Goal: Task Accomplishment & Management: Use online tool/utility

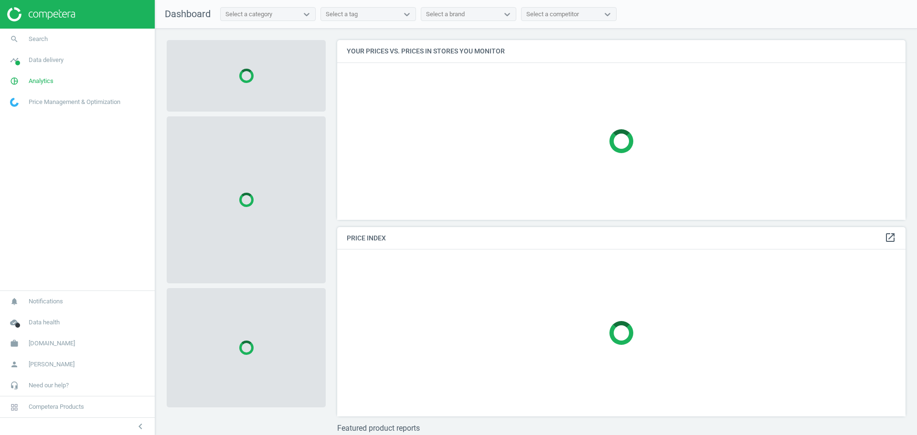
scroll to position [198, 578]
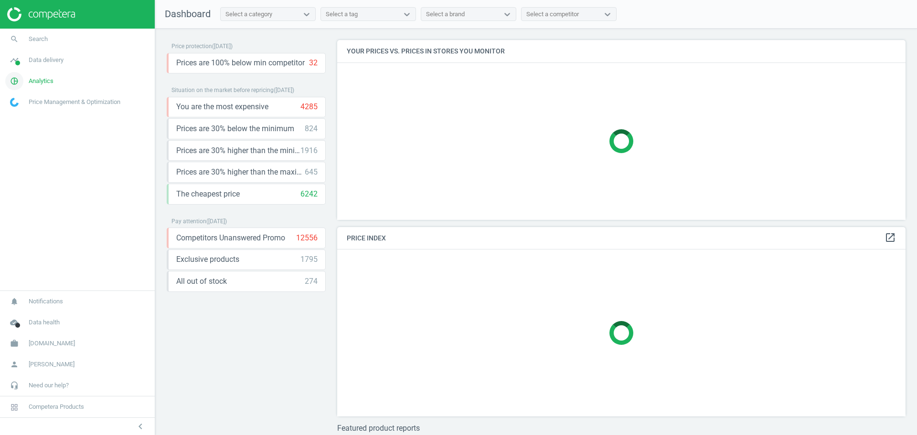
click at [41, 78] on span "Analytics" at bounding box center [41, 81] width 25 height 9
click at [27, 114] on span "Products" at bounding box center [22, 116] width 22 height 8
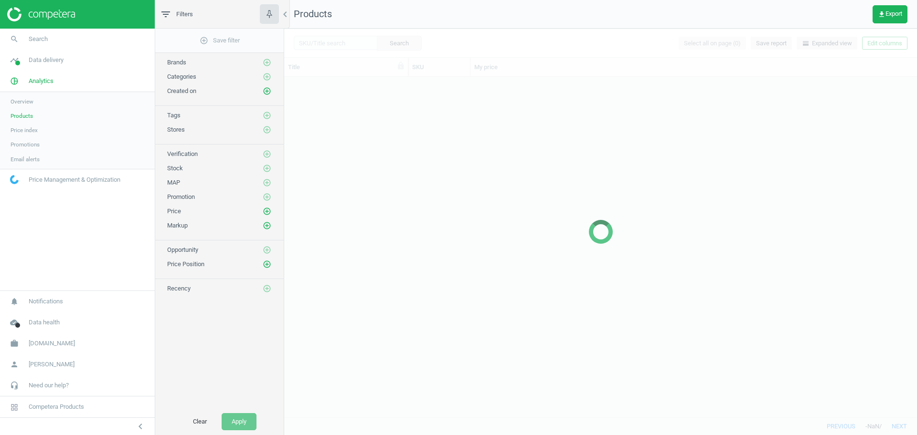
scroll to position [331, 623]
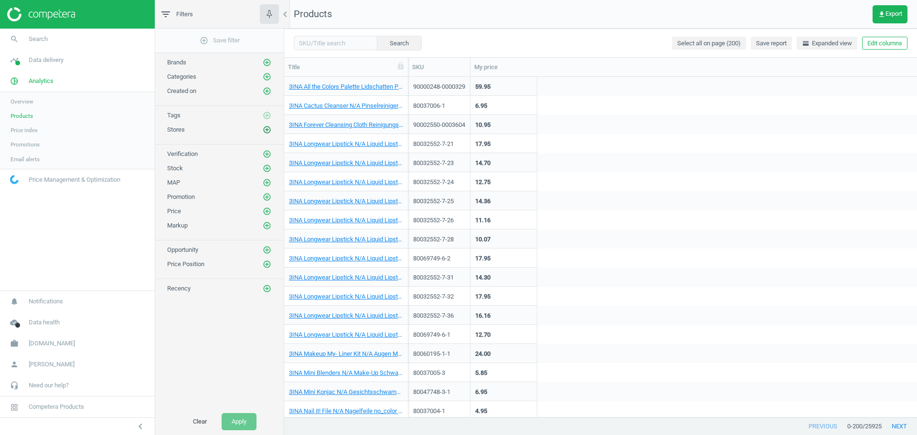
click at [269, 130] on icon "add_circle_outline" at bounding box center [267, 130] width 9 height 9
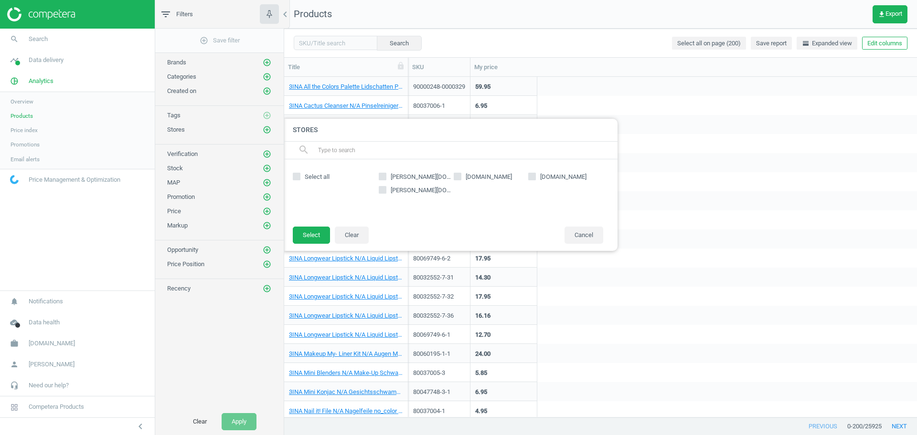
click at [384, 175] on input "[PERSON_NAME][DOMAIN_NAME]" at bounding box center [382, 176] width 6 height 6
checkbox input "true"
click at [321, 231] on button "Select" at bounding box center [311, 235] width 37 height 17
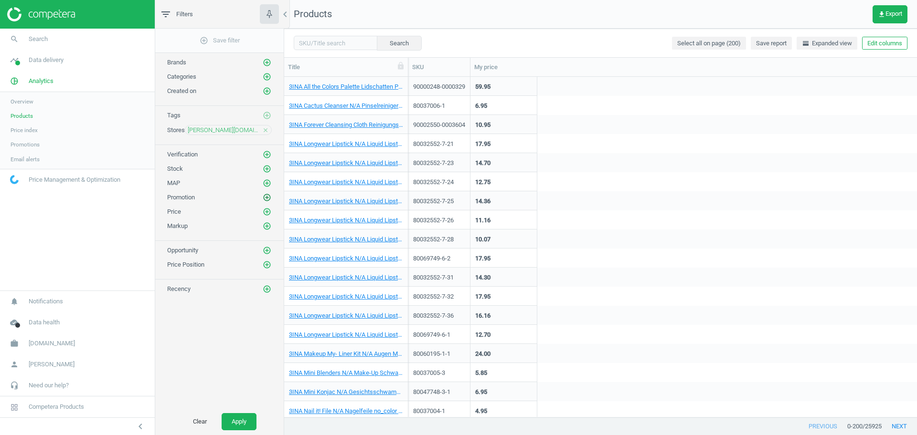
click at [266, 193] on icon "add_circle_outline" at bounding box center [267, 197] width 9 height 9
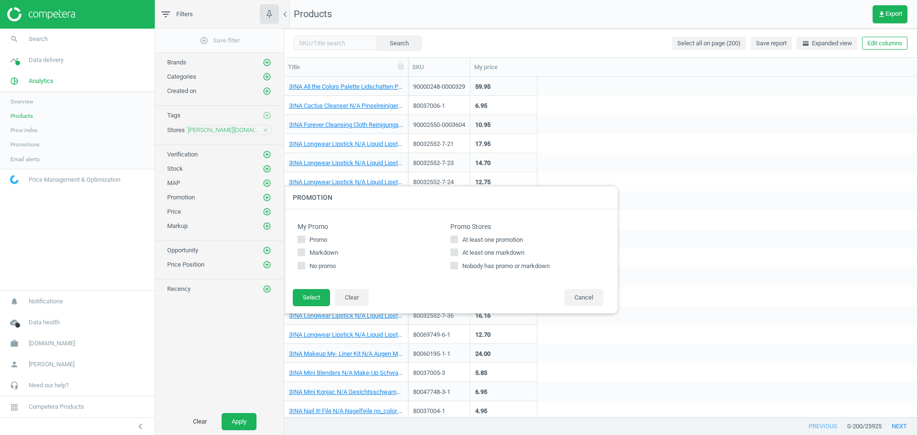
click at [322, 251] on span "Markdown" at bounding box center [323, 253] width 32 height 9
click at [305, 251] on input "Markdown" at bounding box center [301, 253] width 6 height 6
checkbox input "true"
click at [306, 288] on div "My Promo Promo Markdown No promo Promo Stores At least one promotion At least o…" at bounding box center [450, 250] width 334 height 80
click at [303, 294] on button "Select" at bounding box center [311, 297] width 37 height 17
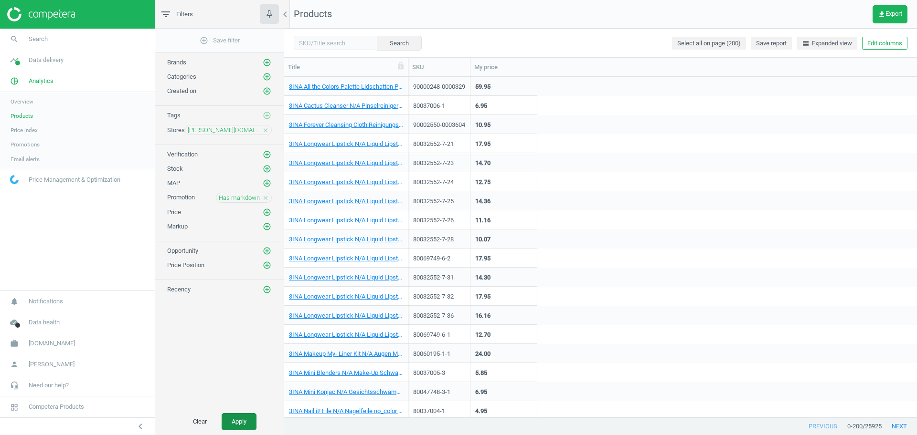
click at [241, 421] on button "Apply" at bounding box center [238, 421] width 35 height 17
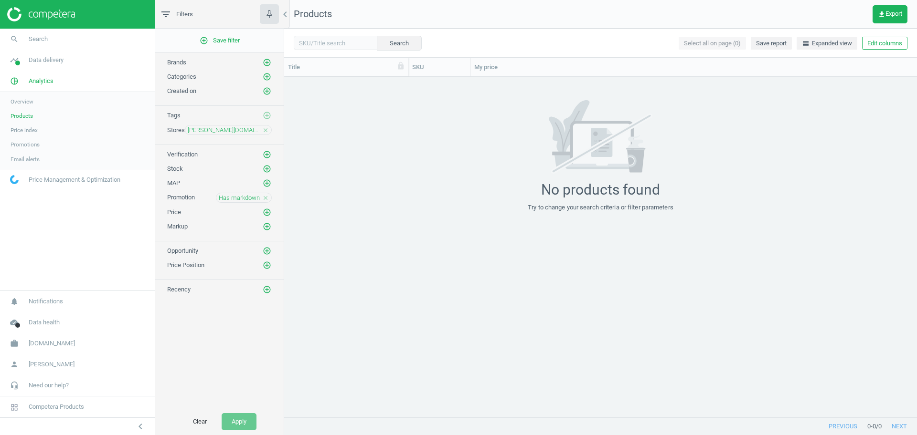
click at [265, 198] on icon "close" at bounding box center [265, 198] width 7 height 7
click at [234, 421] on button "Apply" at bounding box center [238, 421] width 35 height 17
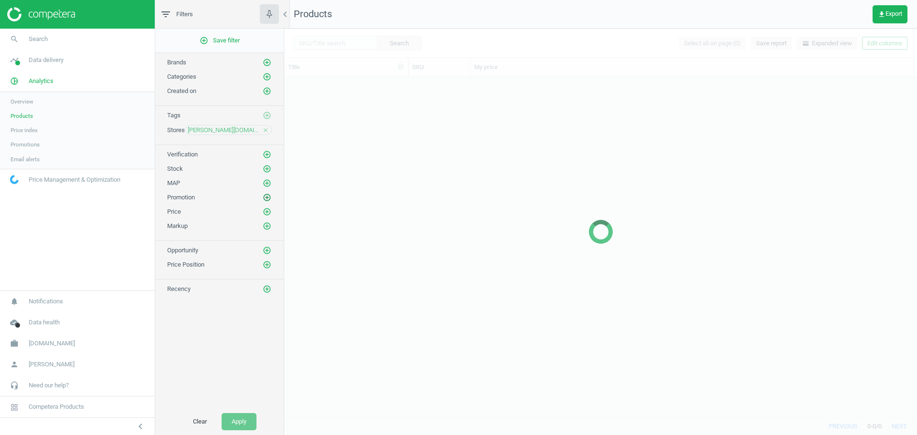
click at [267, 201] on icon "add_circle_outline" at bounding box center [267, 197] width 9 height 9
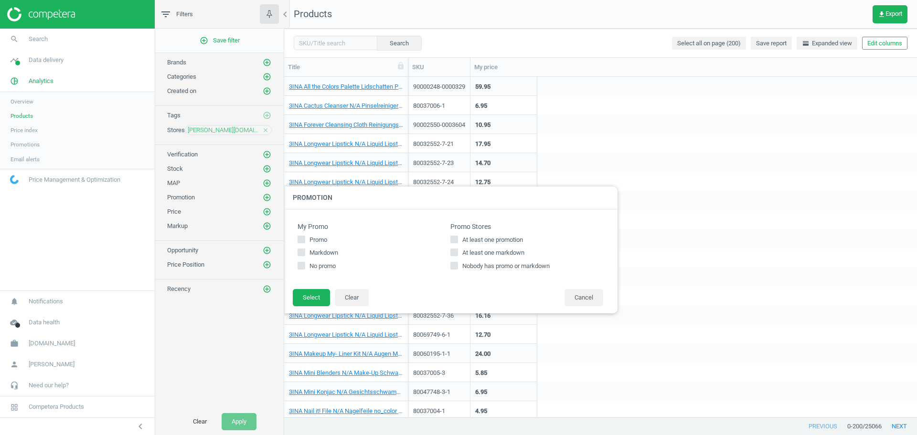
click at [485, 250] on span "At least one markdown" at bounding box center [493, 253] width 66 height 9
click at [457, 250] on input "At least one markdown" at bounding box center [454, 253] width 6 height 6
checkbox input "true"
click at [306, 293] on button "Select" at bounding box center [311, 297] width 37 height 17
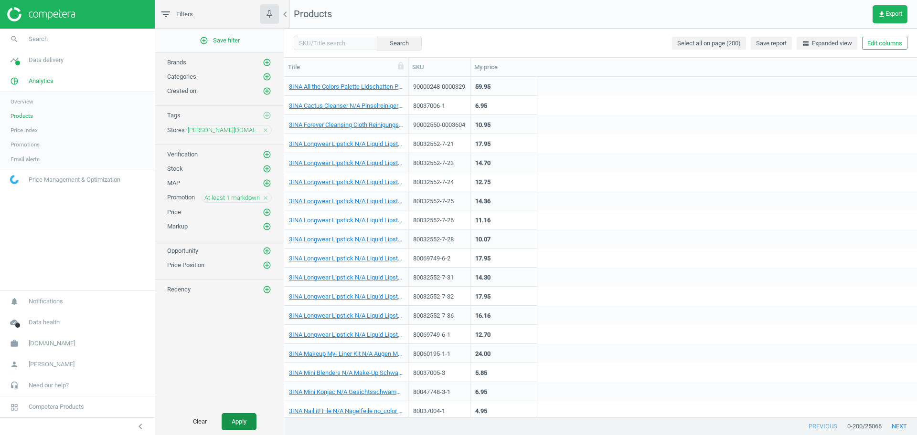
click at [245, 420] on button "Apply" at bounding box center [238, 421] width 35 height 17
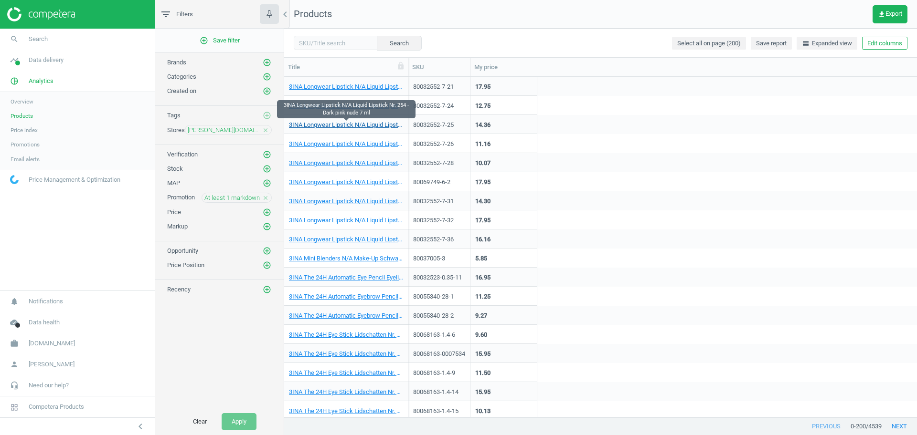
click at [363, 127] on link "3INA Longwear Lipstick N/A Liquid Lipstick Nr. 254 - Dark pink nude 7 ml" at bounding box center [346, 125] width 114 height 9
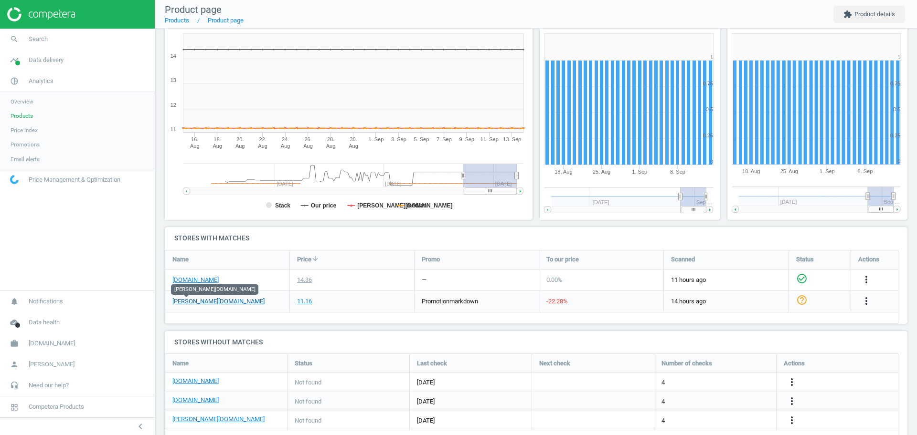
click at [193, 303] on link "[PERSON_NAME][DOMAIN_NAME]" at bounding box center [218, 301] width 92 height 9
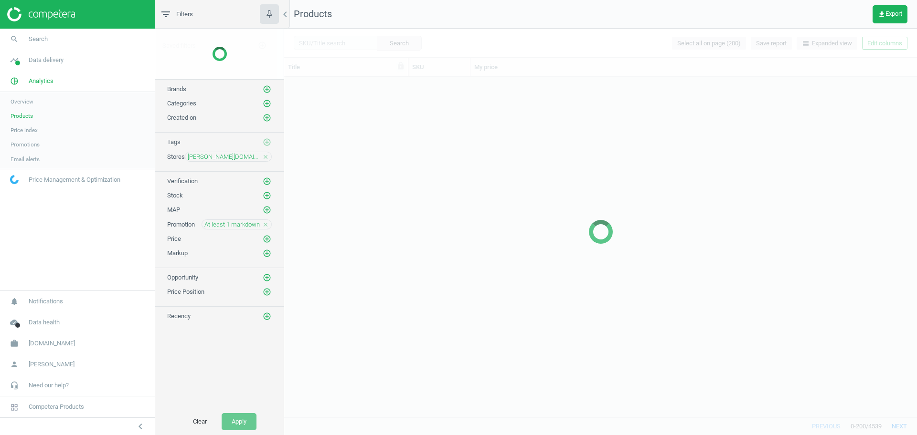
scroll to position [331, 623]
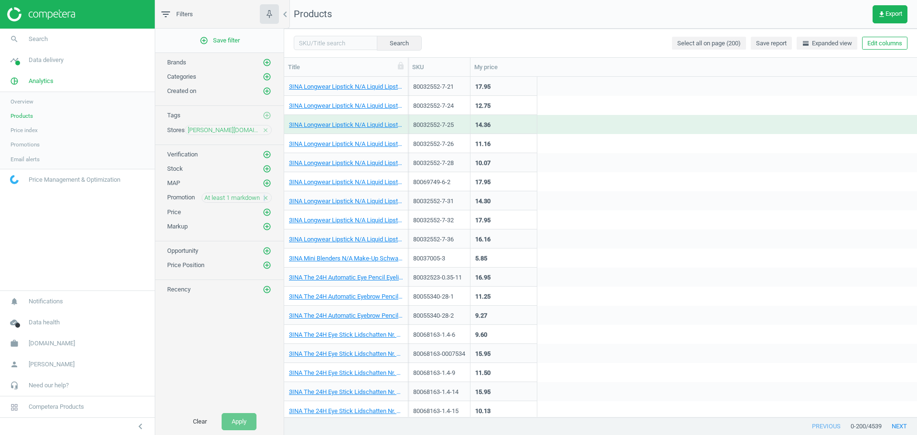
click at [265, 199] on icon "close" at bounding box center [265, 198] width 7 height 7
drag, startPoint x: 245, startPoint y: 416, endPoint x: 252, endPoint y: 403, distance: 14.9
click at [245, 417] on button "Apply" at bounding box center [238, 421] width 35 height 17
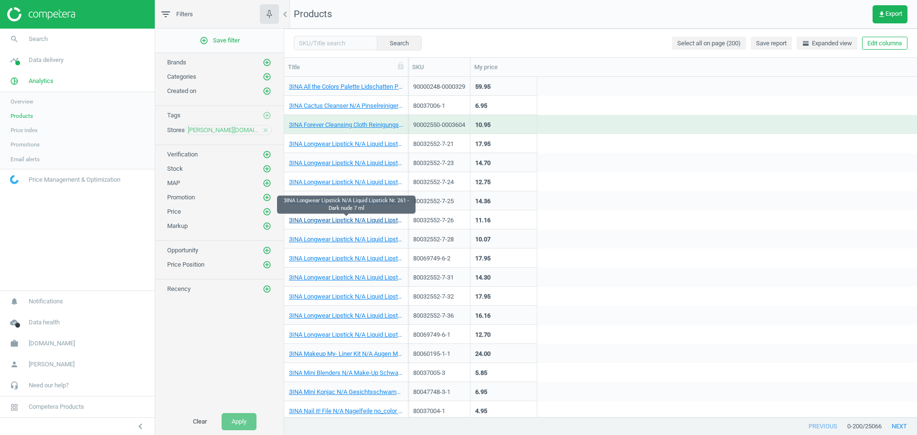
click at [352, 222] on link "3INA Longwear Lipstick N/A Liquid Lipstick Nr. 261 - Dark nude 7 ml" at bounding box center [346, 220] width 114 height 9
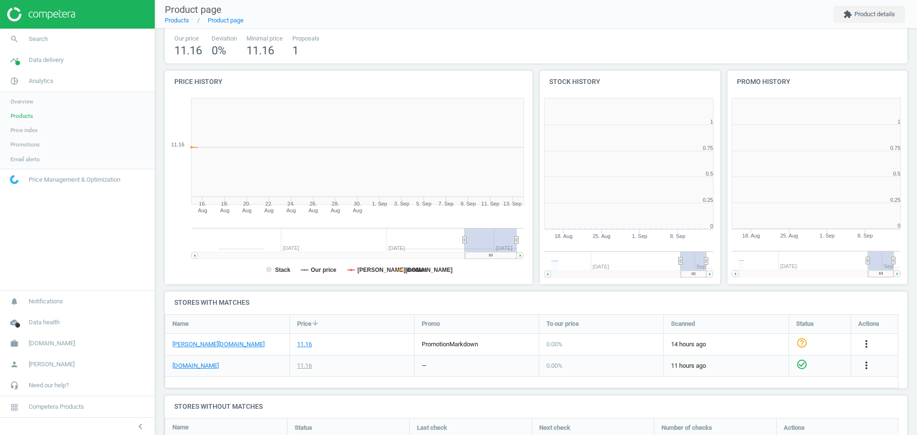
scroll to position [5, 5]
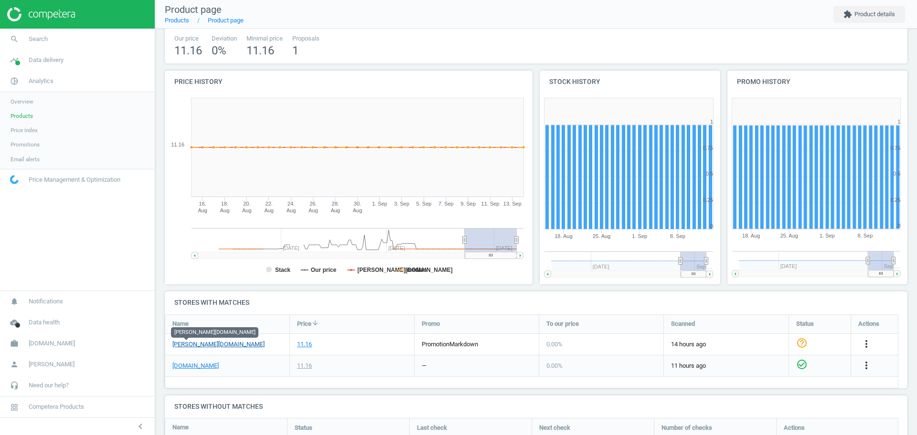
click at [185, 345] on link "[PERSON_NAME][DOMAIN_NAME]" at bounding box center [218, 344] width 92 height 9
click at [20, 116] on span "Products" at bounding box center [22, 116] width 22 height 8
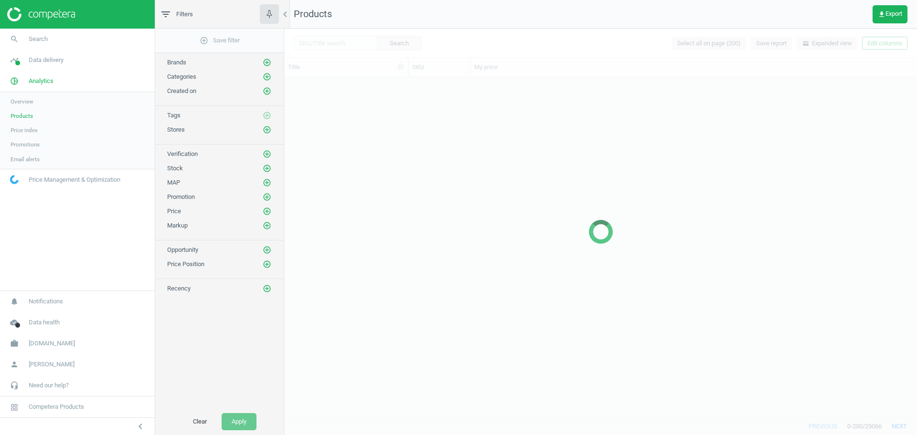
scroll to position [331, 623]
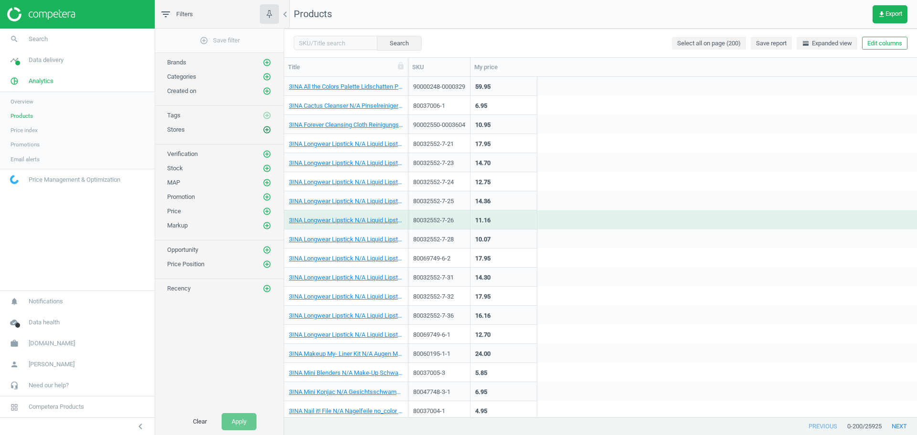
click at [267, 129] on icon "add_circle_outline" at bounding box center [267, 130] width 9 height 9
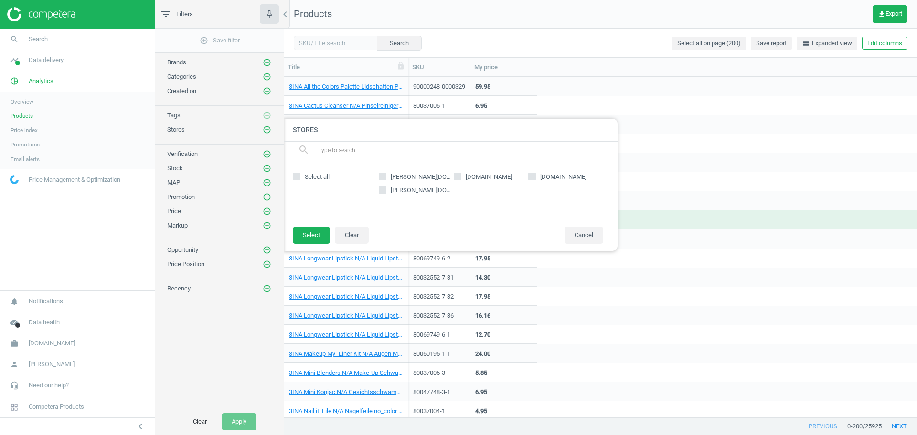
click at [481, 180] on span "[DOMAIN_NAME]" at bounding box center [489, 177] width 50 height 9
click at [460, 179] on input "[DOMAIN_NAME]" at bounding box center [457, 176] width 6 height 6
checkbox input "true"
click at [310, 241] on button "Select" at bounding box center [311, 235] width 37 height 17
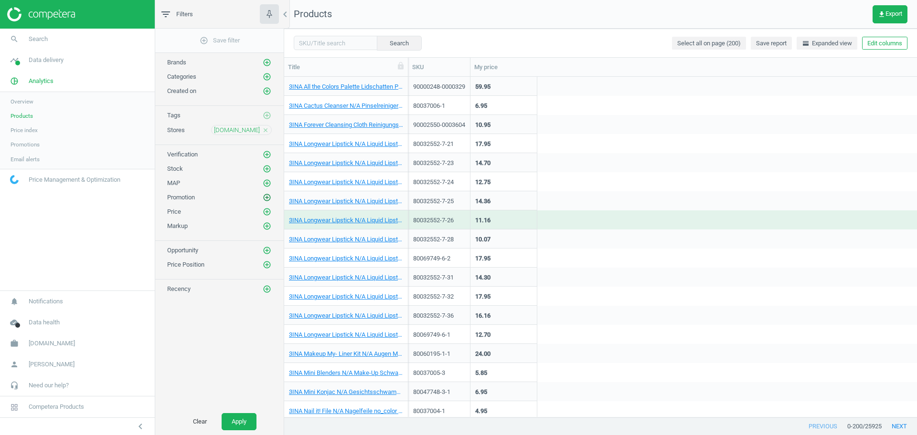
click at [266, 197] on icon "add_circle_outline" at bounding box center [267, 197] width 9 height 9
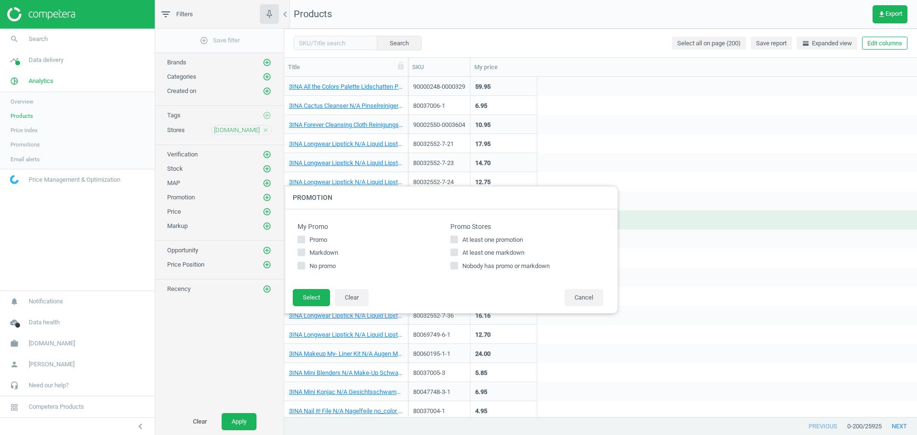
click at [494, 239] on span "At least one promotion" at bounding box center [492, 240] width 64 height 9
click at [457, 239] on input "At least one promotion" at bounding box center [454, 239] width 6 height 6
checkbox input "true"
click at [312, 296] on button "Select" at bounding box center [311, 297] width 37 height 17
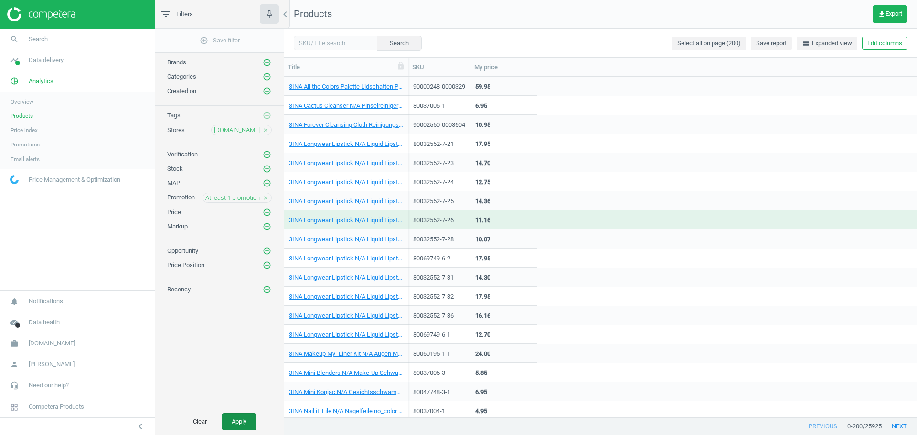
click at [232, 415] on button "Apply" at bounding box center [238, 421] width 35 height 17
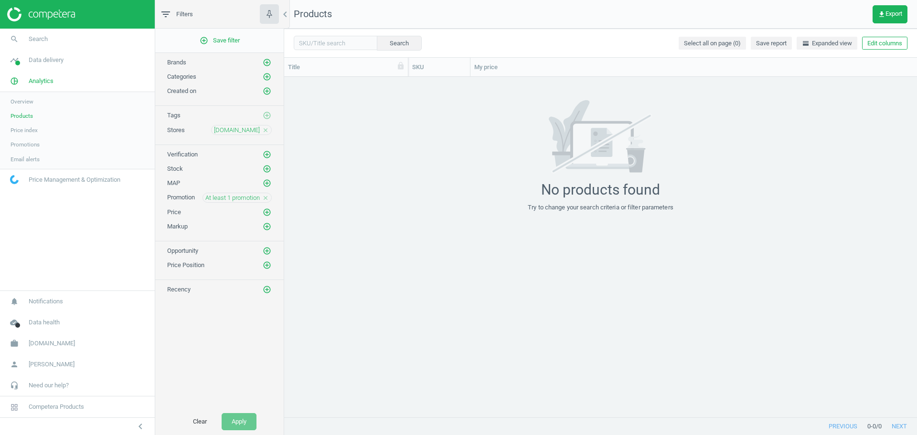
click at [266, 199] on icon "close" at bounding box center [265, 198] width 7 height 7
click at [266, 199] on icon "add_circle_outline" at bounding box center [267, 197] width 9 height 9
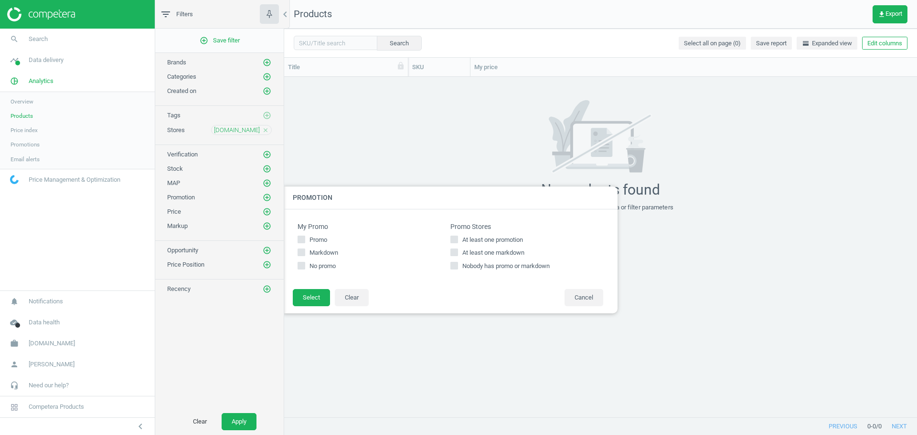
click at [484, 249] on span "At least one markdown" at bounding box center [493, 253] width 66 height 9
click at [457, 250] on input "At least one markdown" at bounding box center [454, 253] width 6 height 6
checkbox input "true"
click at [308, 292] on button "Select" at bounding box center [311, 297] width 37 height 17
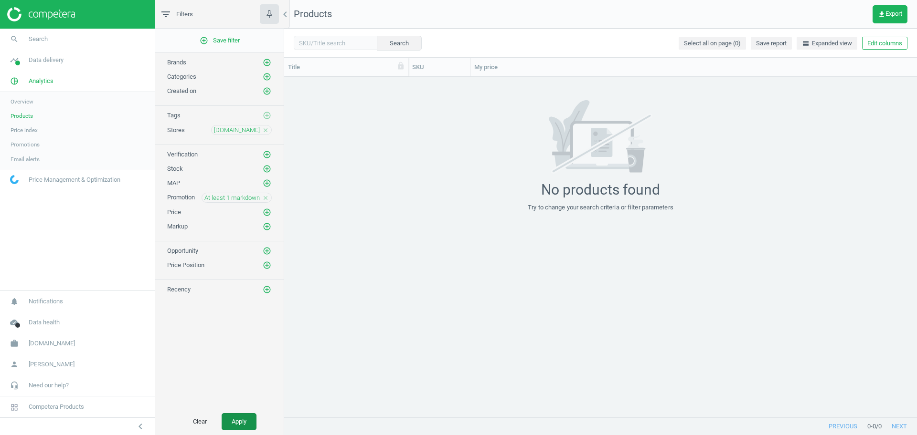
click at [239, 419] on button "Apply" at bounding box center [238, 421] width 35 height 17
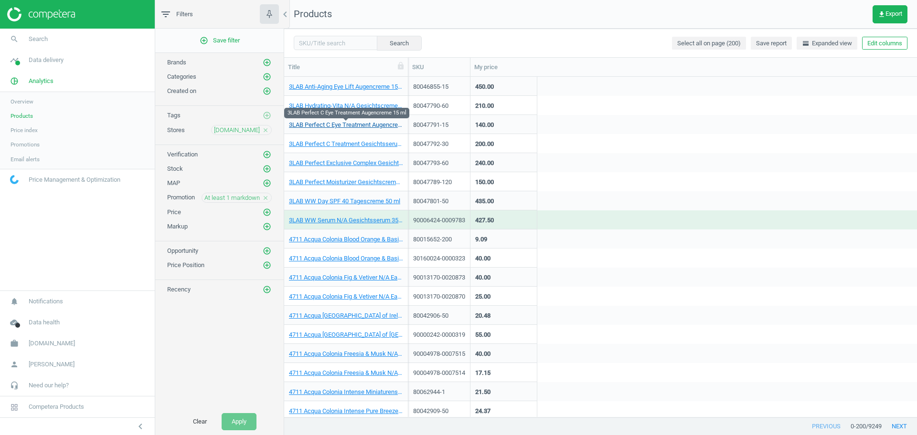
click at [352, 123] on link "3LAB Perfect C Eye Treatment Augencreme 15 ml" at bounding box center [346, 125] width 114 height 9
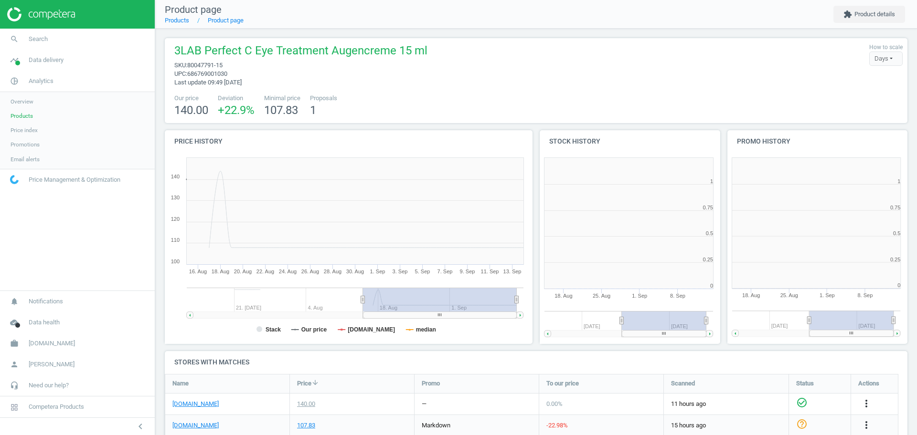
scroll to position [210, 197]
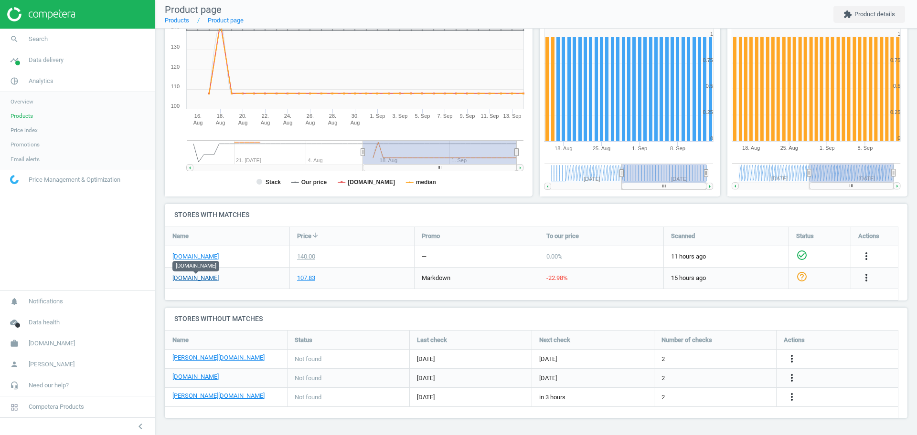
click at [192, 281] on link "[DOMAIN_NAME]" at bounding box center [195, 278] width 46 height 9
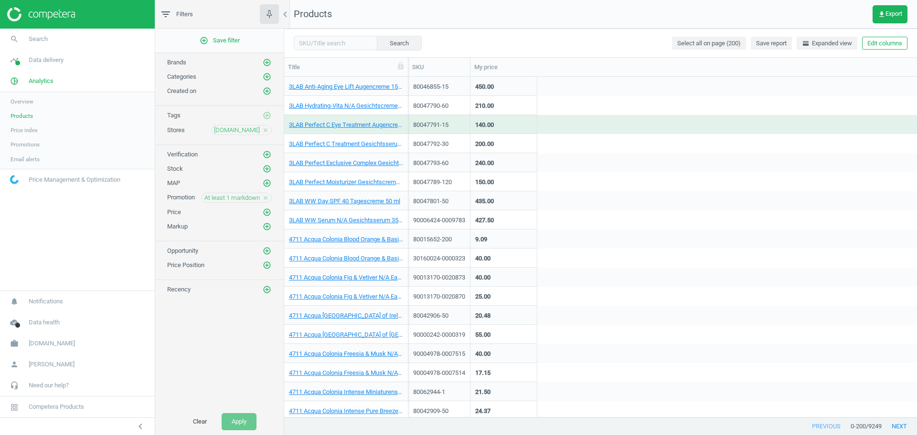
scroll to position [179, 0]
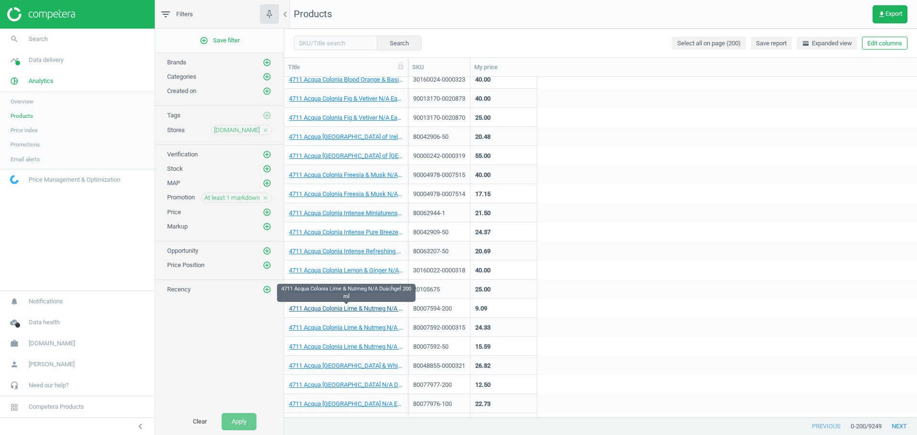
click at [360, 306] on link "4711 Acqua Colonia Lime & Nutmeg N/A Duschgel 200 ml" at bounding box center [346, 309] width 114 height 9
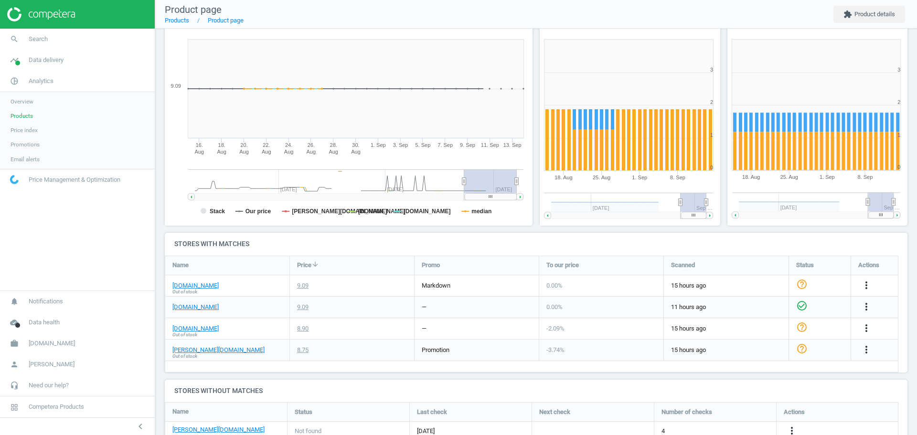
scroll to position [119, 0]
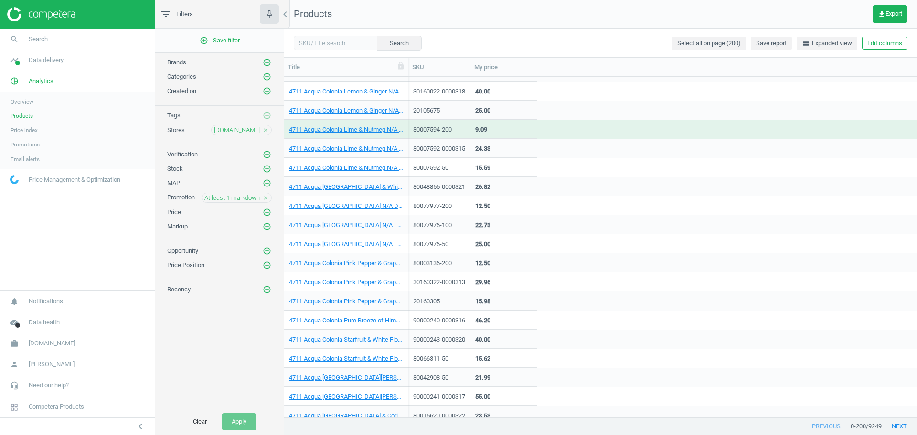
scroll to position [378, 0]
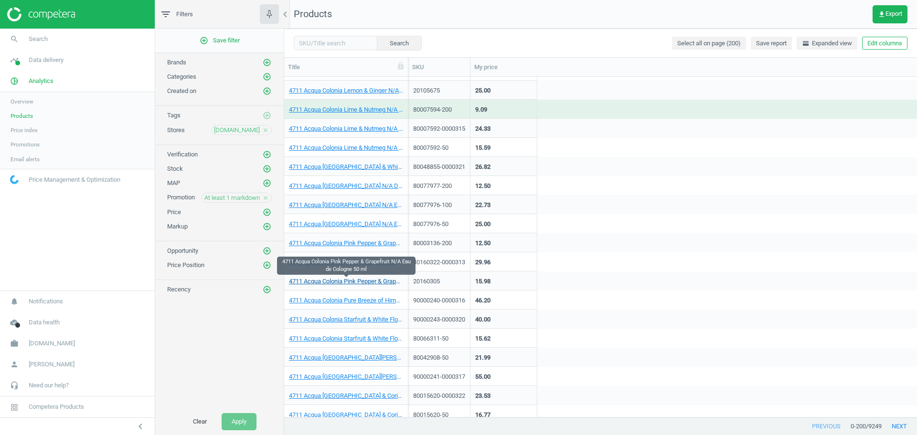
click at [337, 284] on link "4711 Acqua Colonia Pink Pepper & Grapefruit N/A Eau de Cologne 50 ml" at bounding box center [346, 281] width 114 height 9
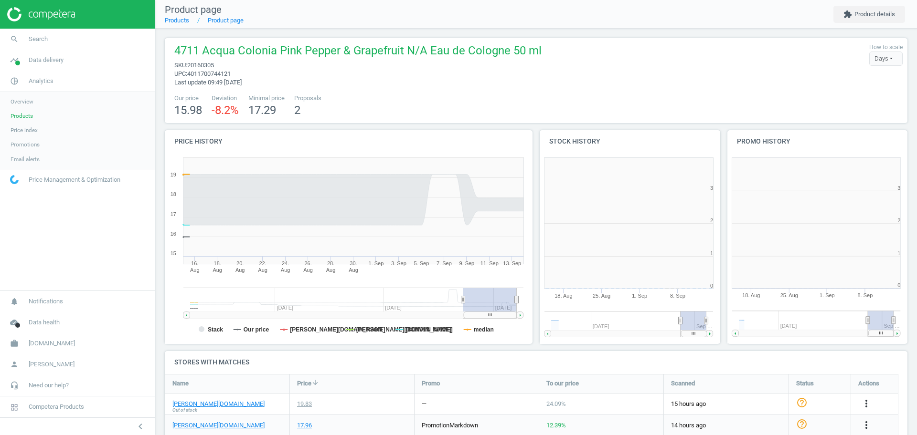
scroll to position [5, 5]
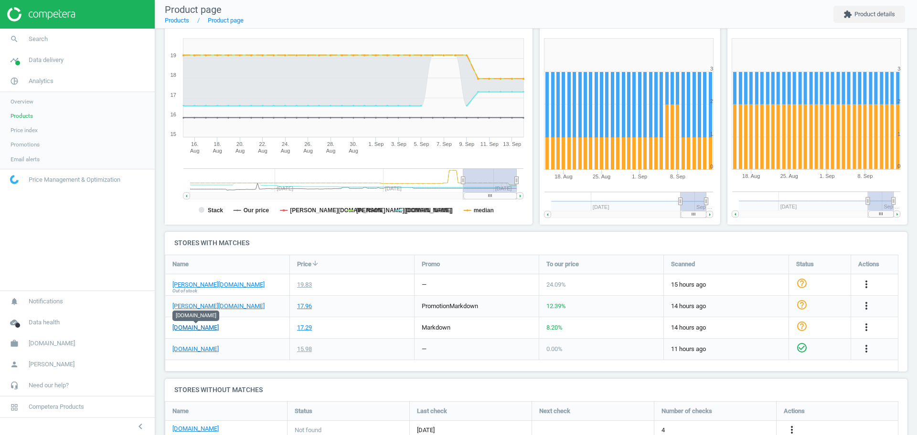
click at [205, 330] on link "[DOMAIN_NAME]" at bounding box center [195, 328] width 46 height 9
click at [22, 116] on span "Products" at bounding box center [22, 116] width 22 height 8
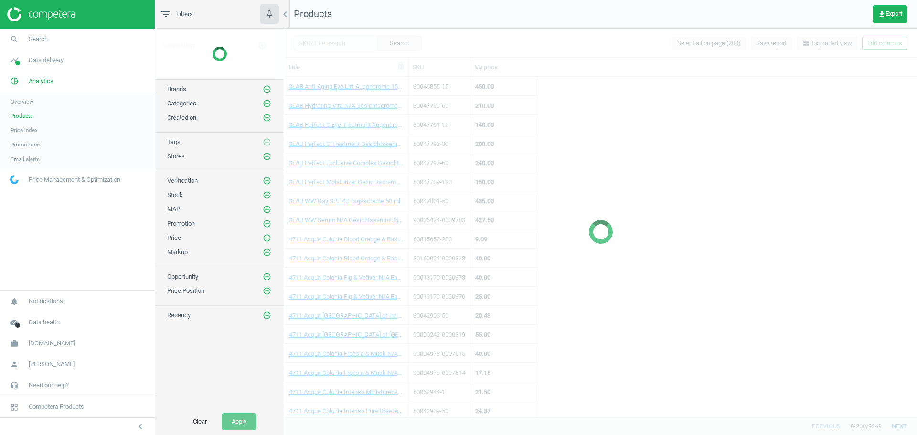
scroll to position [252, 0]
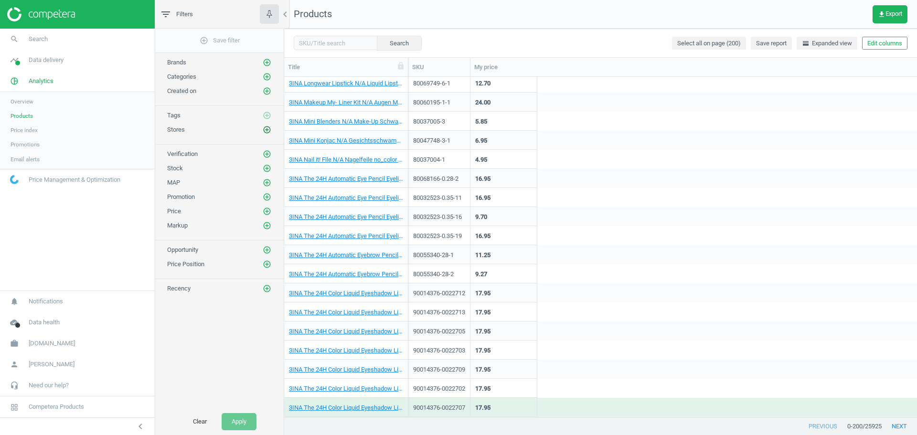
click at [264, 128] on icon "add_circle_outline" at bounding box center [267, 130] width 9 height 9
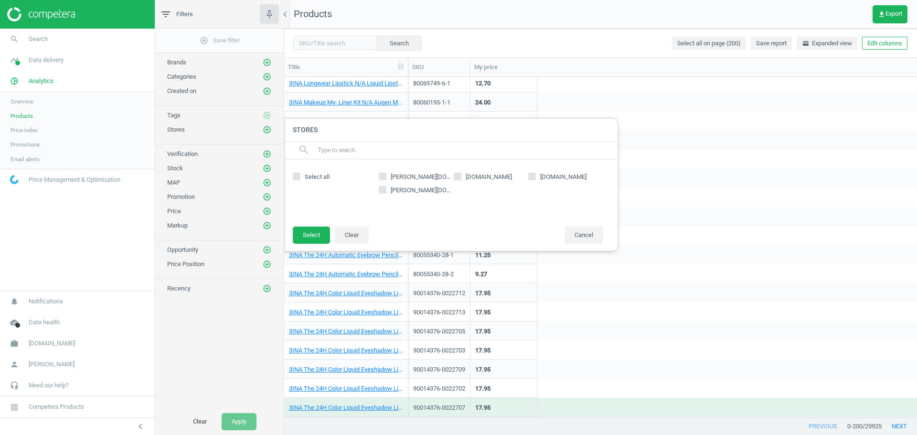
click at [461, 177] on label "[DOMAIN_NAME]" at bounding box center [490, 177] width 75 height 9
click at [460, 177] on input "[DOMAIN_NAME]" at bounding box center [457, 176] width 6 height 6
checkbox input "true"
click at [319, 234] on button "Select" at bounding box center [311, 235] width 37 height 17
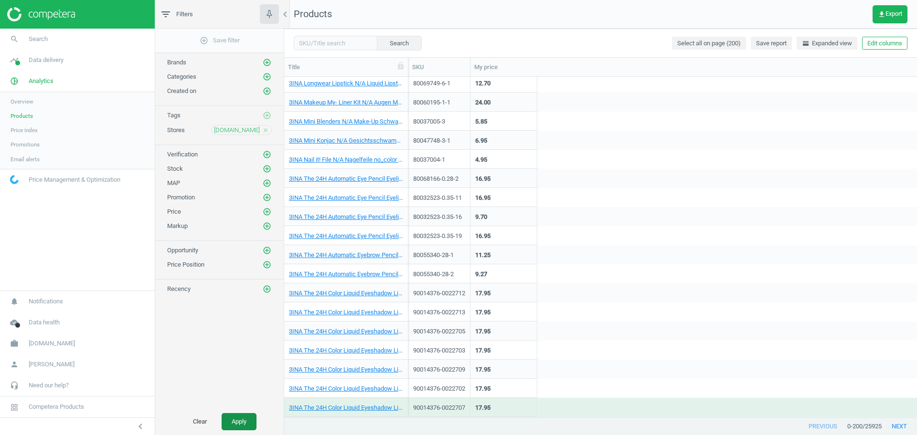
click at [237, 423] on button "Apply" at bounding box center [238, 421] width 35 height 17
click at [876, 44] on button "Edit columns" at bounding box center [884, 43] width 45 height 13
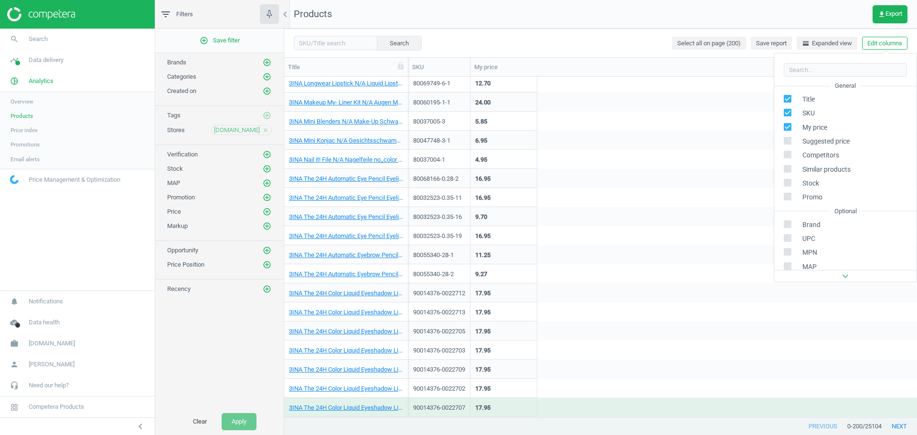
scroll to position [109, 0]
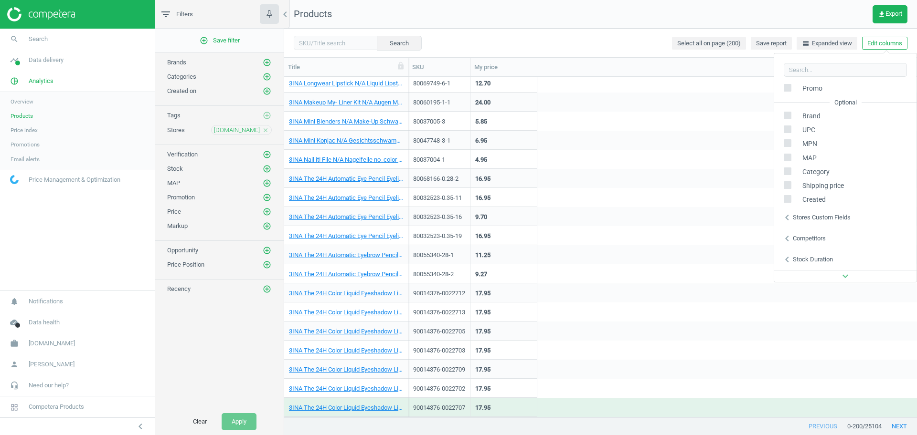
click at [816, 220] on div "Stores custom fields" at bounding box center [821, 217] width 58 height 9
